Goal: Information Seeking & Learning: Understand process/instructions

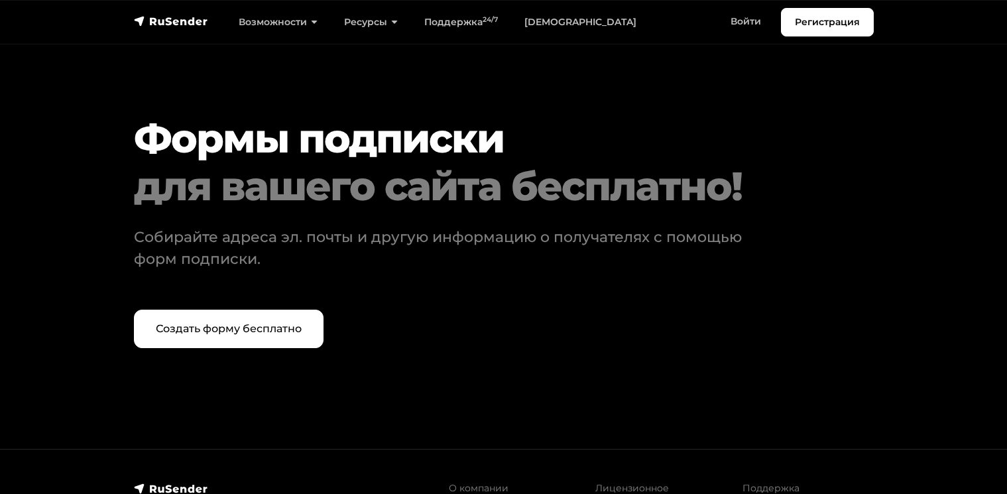
scroll to position [5760, 0]
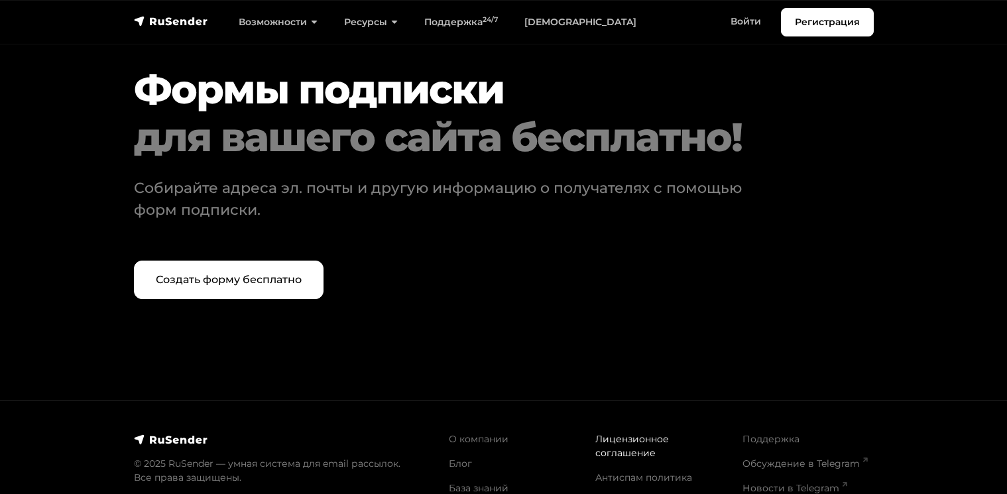
click at [606, 437] on link "Лицензионное соглашение" at bounding box center [632, 446] width 74 height 26
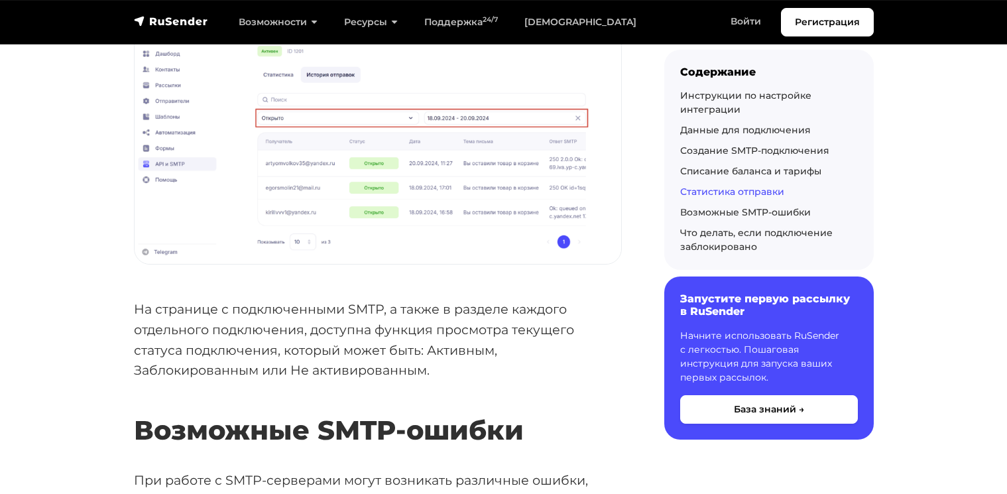
scroll to position [3763, 0]
